Goal: Task Accomplishment & Management: Use online tool/utility

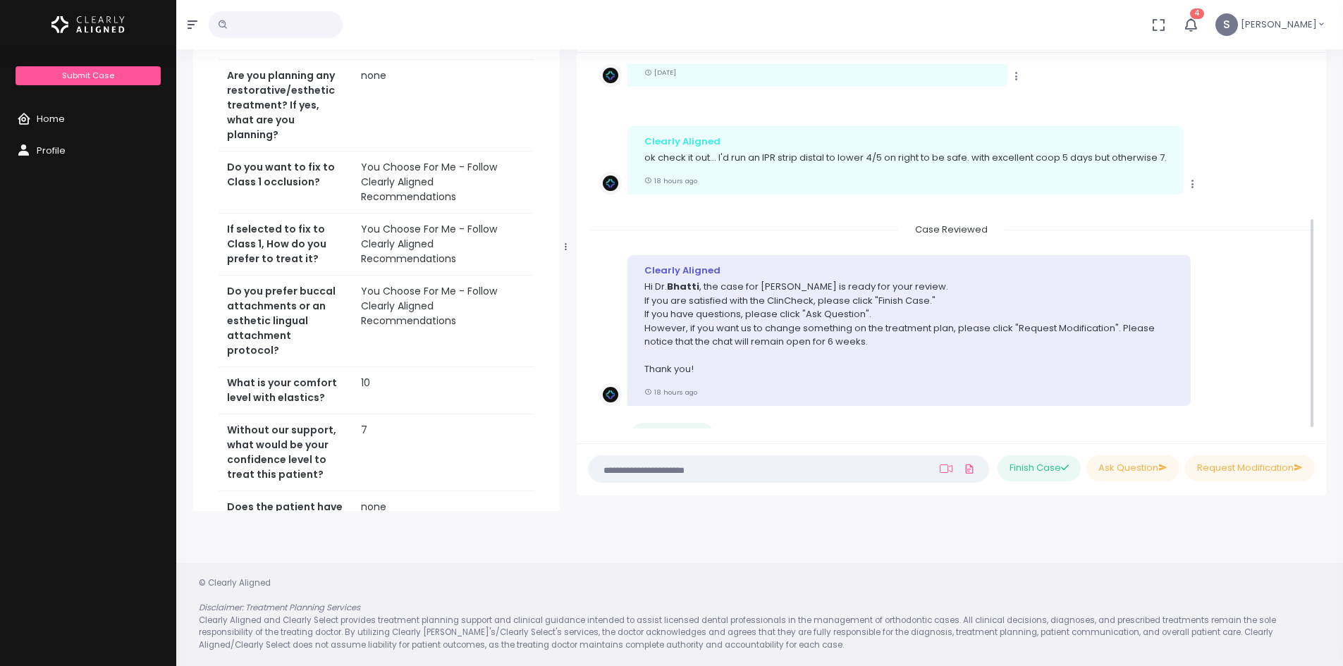
scroll to position [265, 0]
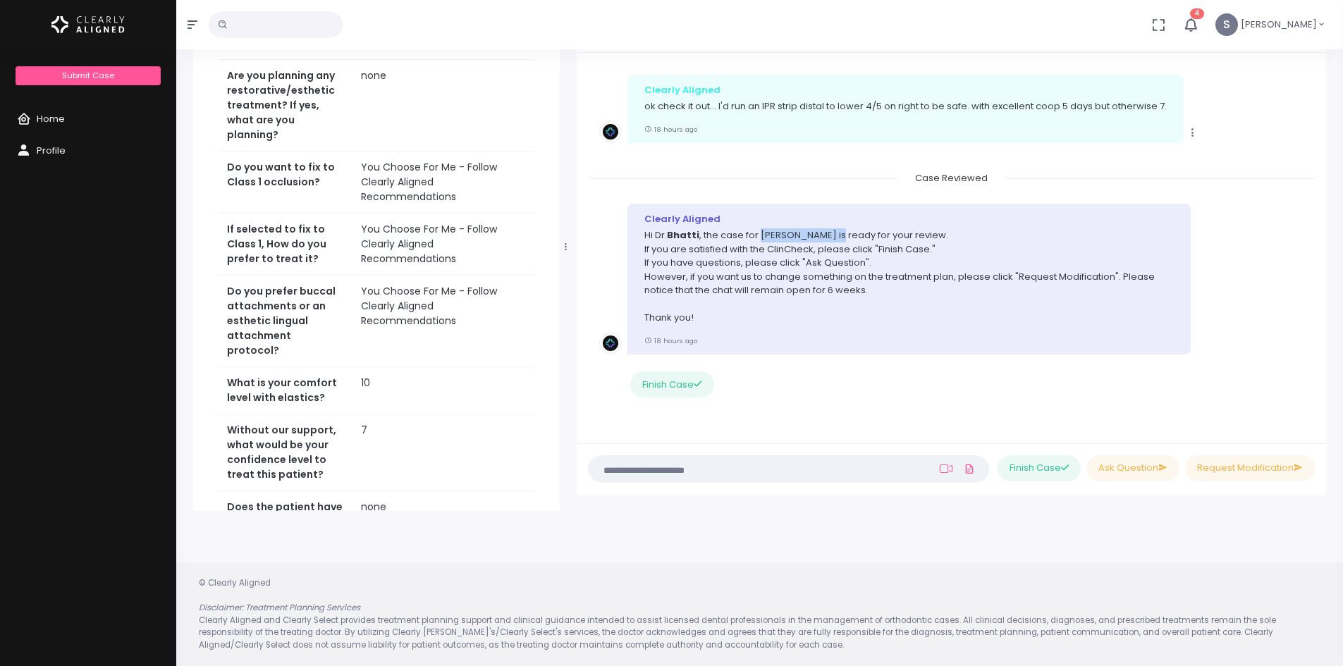
drag, startPoint x: 758, startPoint y: 237, endPoint x: 834, endPoint y: 238, distance: 76.2
click at [834, 238] on p "Hi [PERSON_NAME] , the case for [PERSON_NAME] is ready for your review. If you …" at bounding box center [908, 276] width 529 height 97
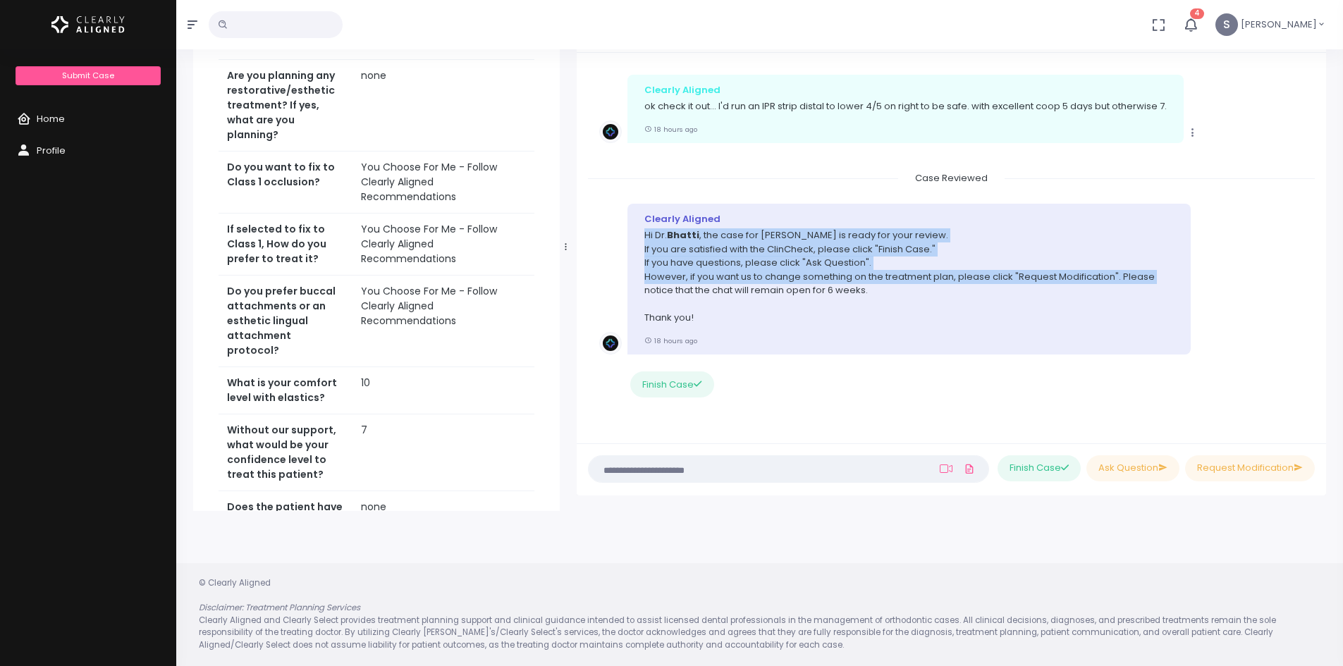
drag, startPoint x: 639, startPoint y: 242, endPoint x: 635, endPoint y: 291, distance: 49.5
click at [635, 291] on div "Clearly Aligned Hi [PERSON_NAME] , the case for [PERSON_NAME] is ready for your…" at bounding box center [908, 279] width 563 height 151
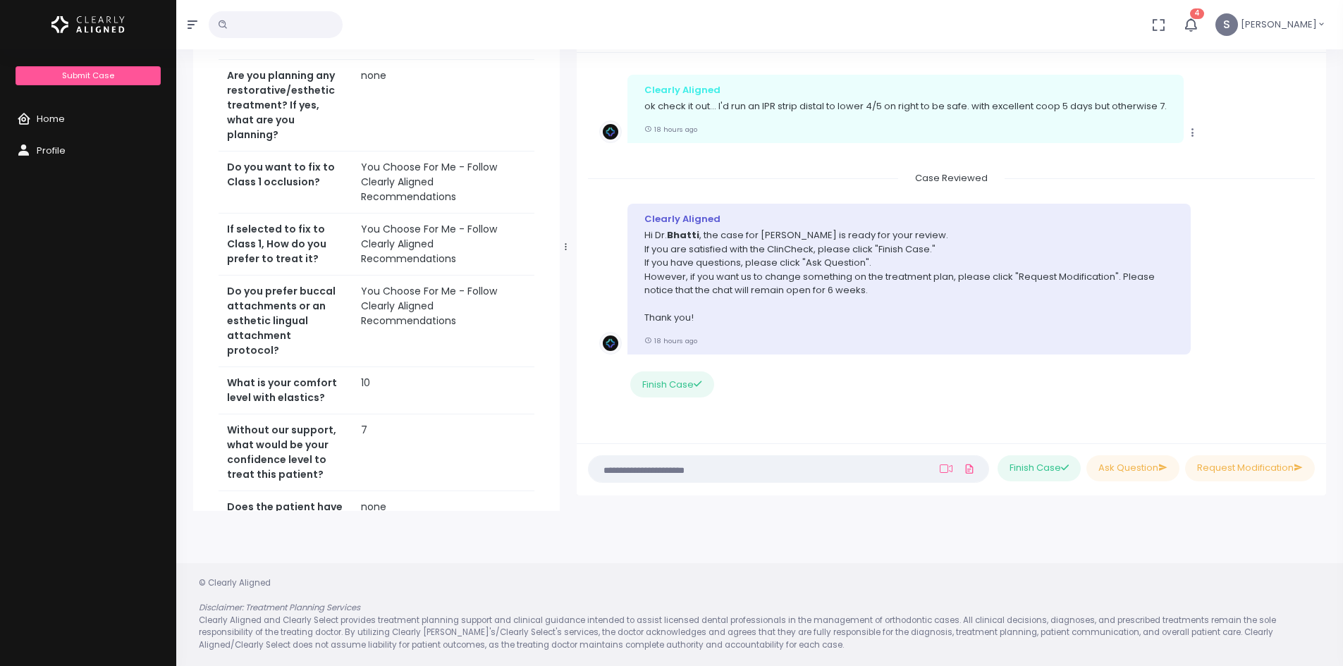
click at [661, 291] on p "Hi [PERSON_NAME] , the case for [PERSON_NAME] is ready for your review. If you …" at bounding box center [908, 276] width 529 height 97
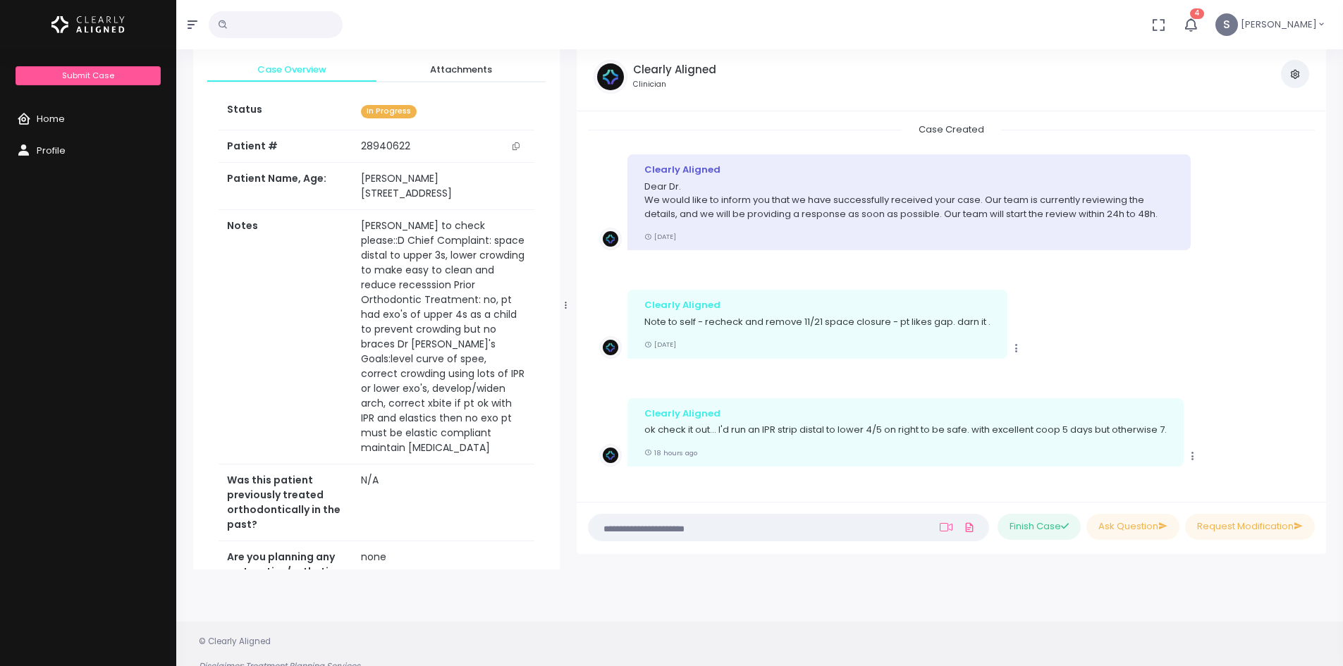
scroll to position [0, 0]
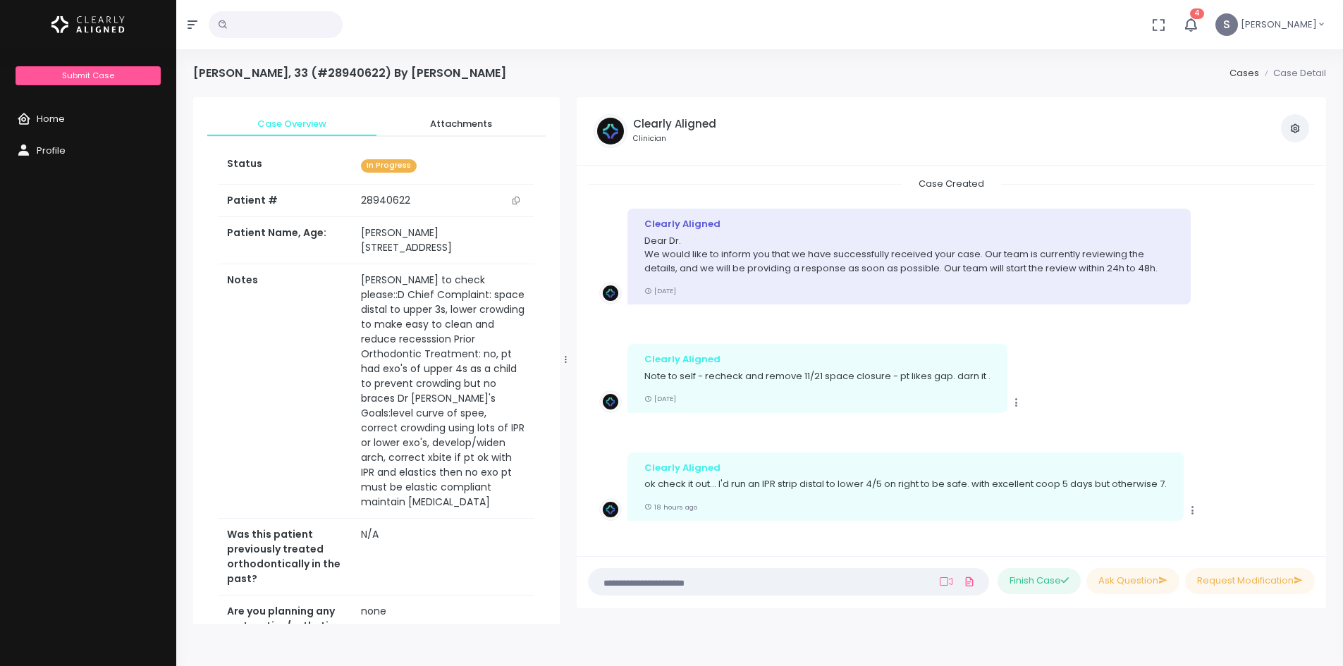
click at [684, 378] on p "Note to self - recheck and remove 11/21 space closure - pt likes gap. darn it ." at bounding box center [817, 376] width 346 height 14
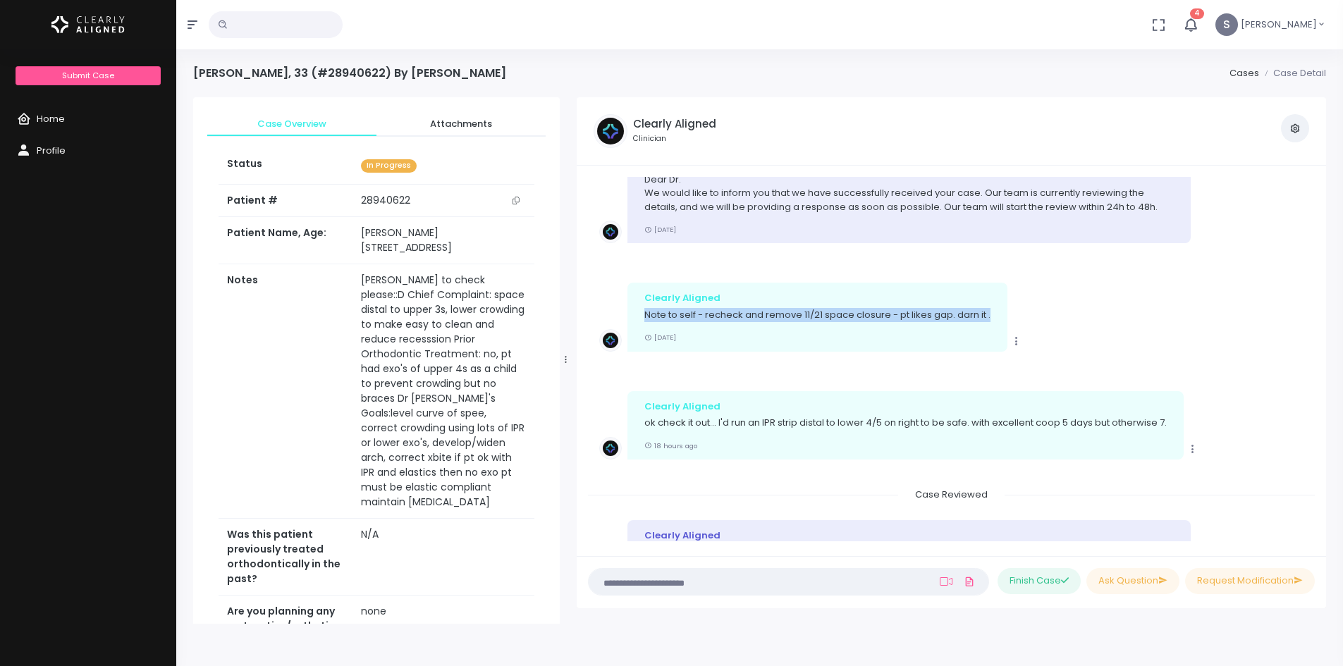
scroll to position [71, 0]
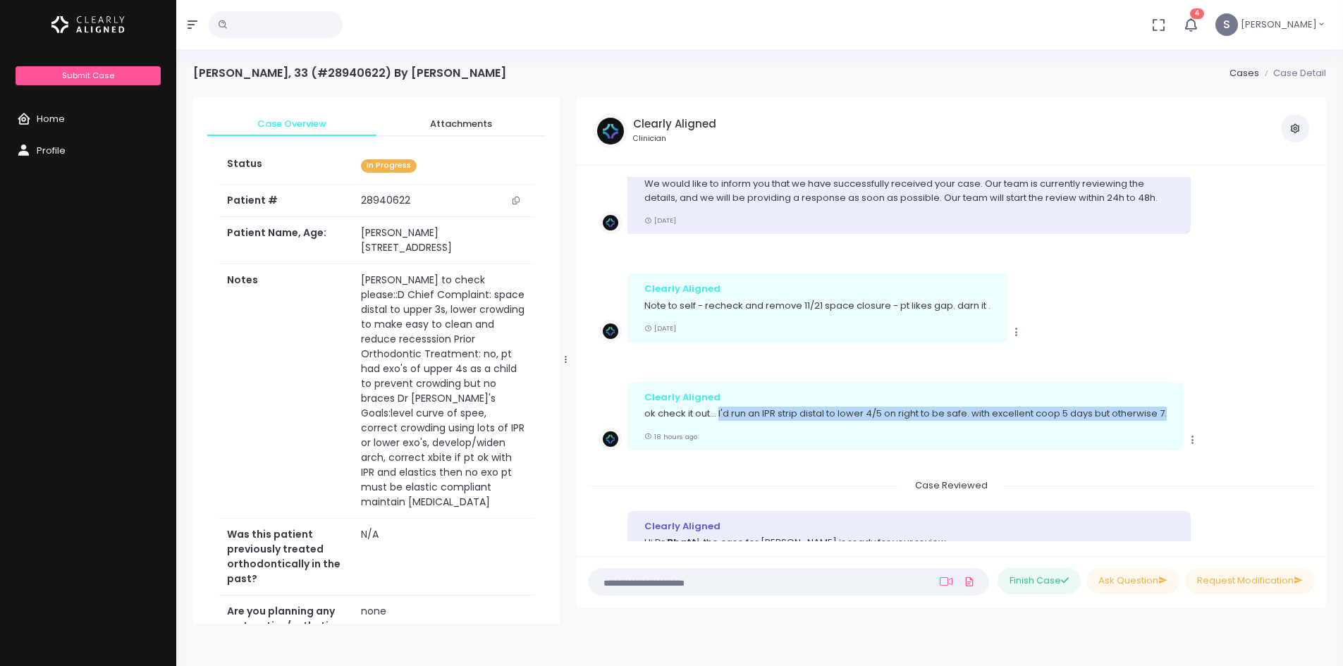
drag, startPoint x: 721, startPoint y: 417, endPoint x: 1185, endPoint y: 417, distance: 464.6
click at [1184, 417] on div "Clearly Aligned ok check it out... I'd run an IPR strip distal to lower 4/5 on …" at bounding box center [905, 416] width 556 height 68
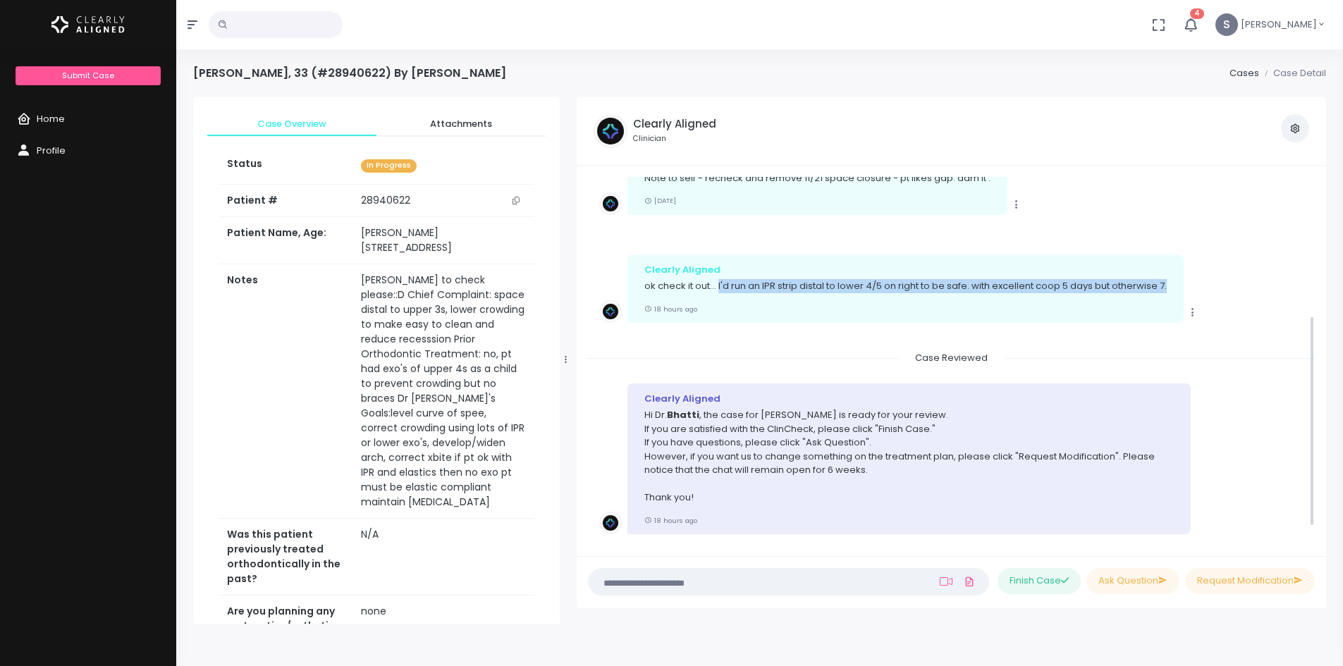
scroll to position [195, 0]
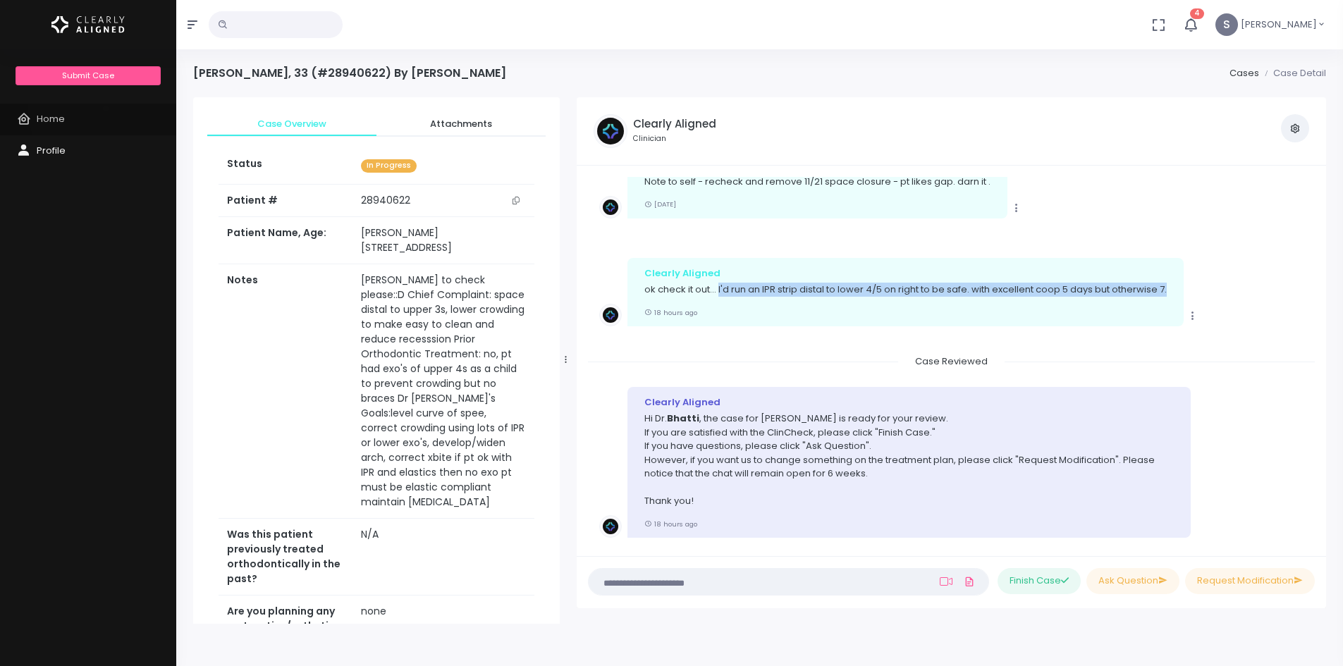
click at [106, 109] on link "Home" at bounding box center [88, 120] width 176 height 32
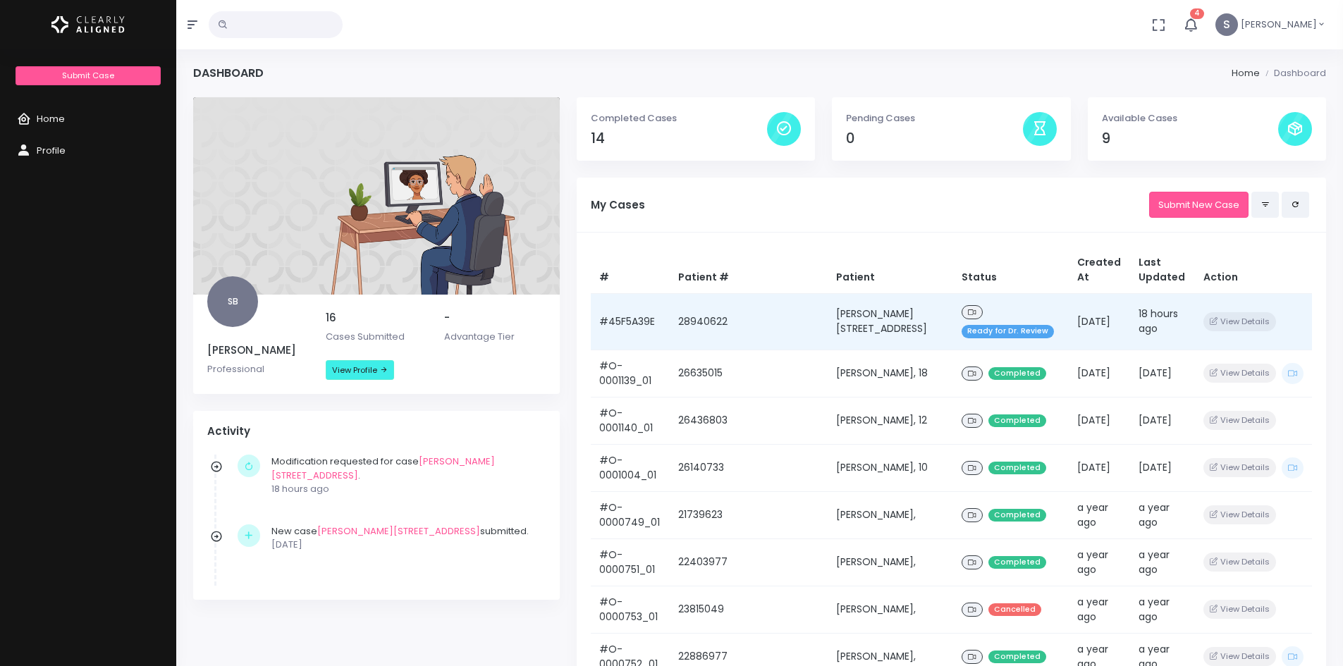
click at [968, 310] on icon at bounding box center [972, 313] width 8 height 8
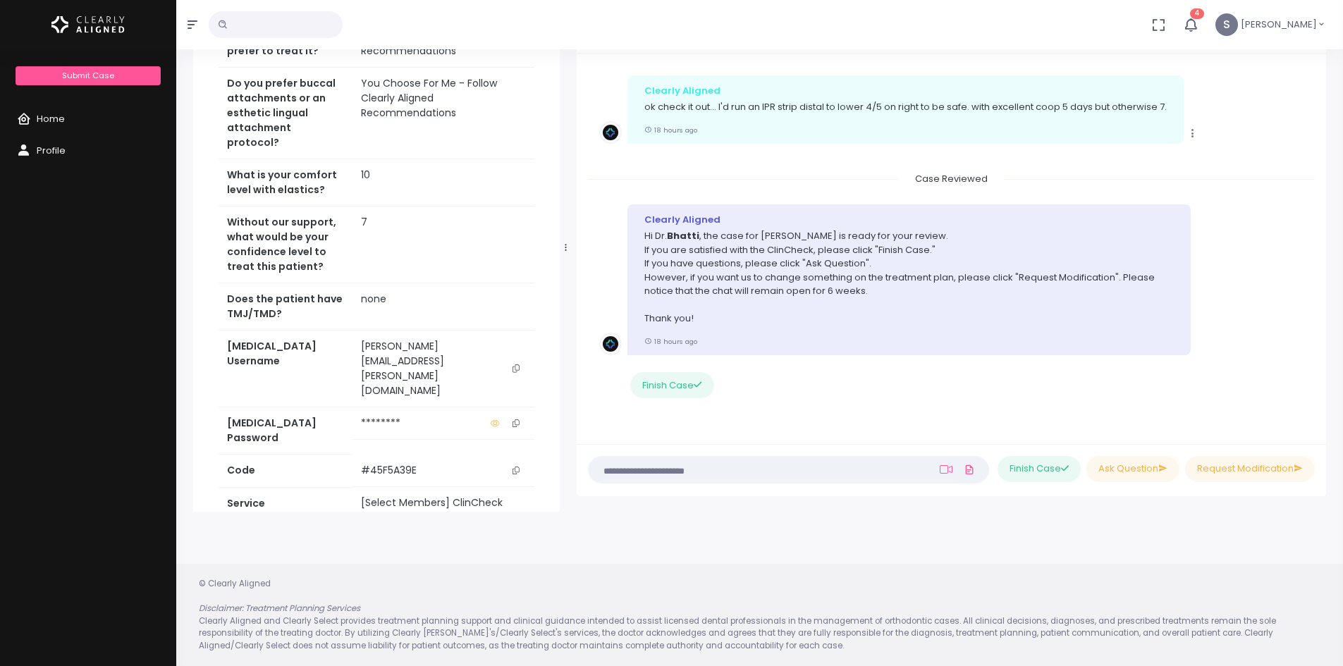
scroll to position [113, 0]
click at [675, 384] on button "Finish Case" at bounding box center [671, 385] width 83 height 26
